Goal: Task Accomplishment & Management: Manage account settings

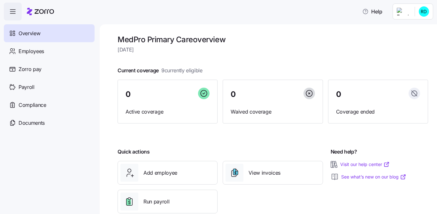
click at [423, 13] on html "Help Overview Employees Zorro pay Payroll Compliance Documents MedPro Primary C…" at bounding box center [218, 105] width 437 height 210
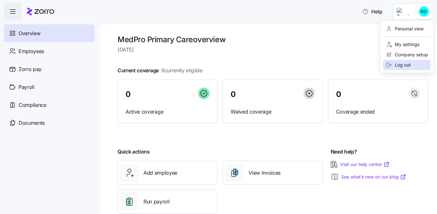
click at [409, 66] on div "Log out" at bounding box center [398, 64] width 25 height 7
